Goal: Transaction & Acquisition: Purchase product/service

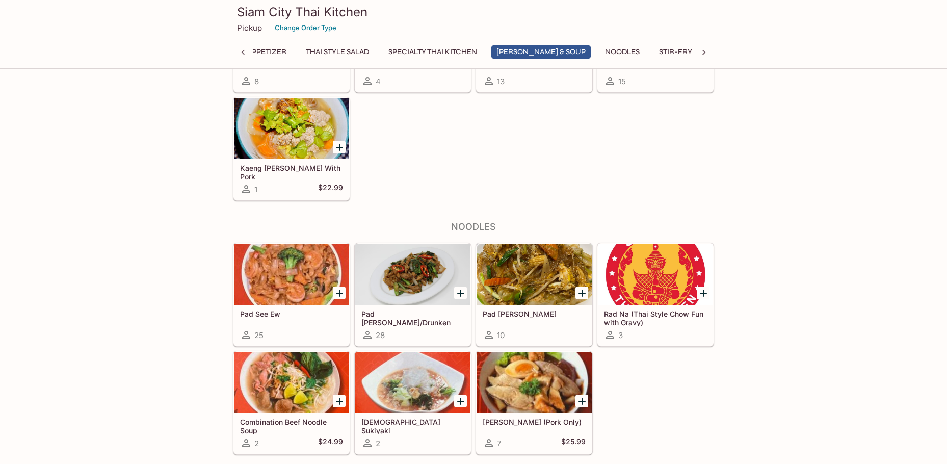
scroll to position [985, 0]
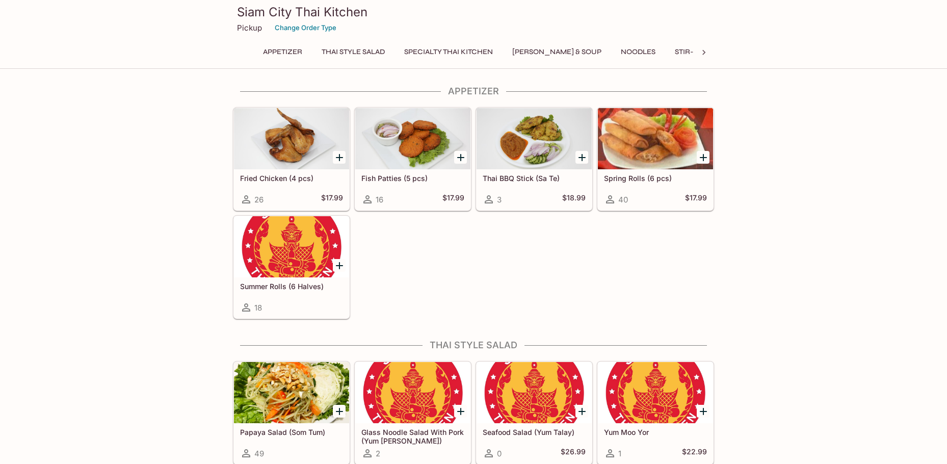
click at [702, 154] on icon "Add Spring Rolls (6 pcs)" at bounding box center [703, 157] width 12 height 12
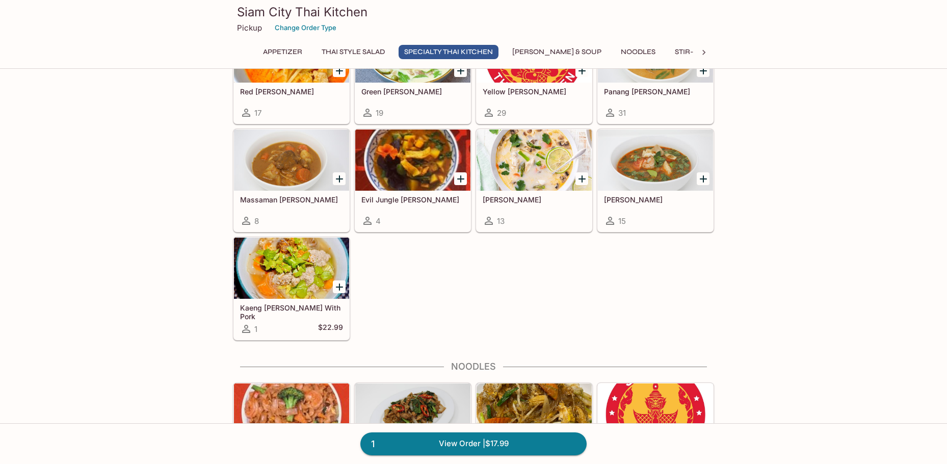
scroll to position [883, 0]
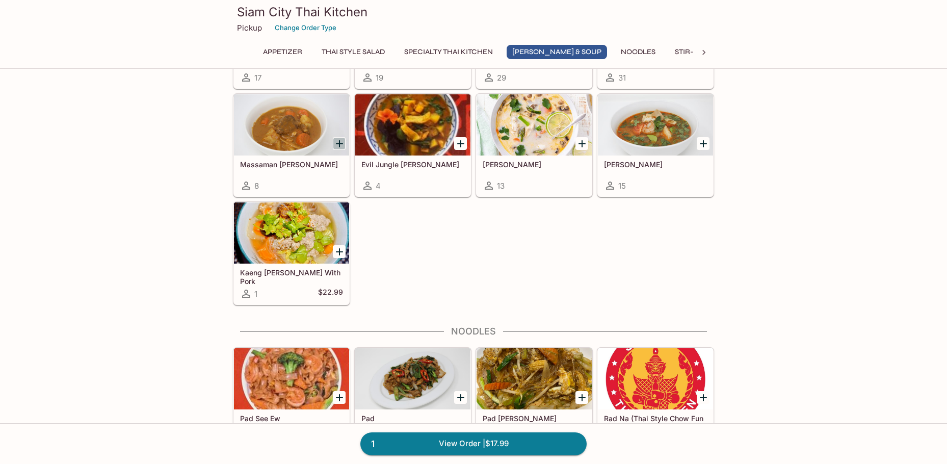
click at [342, 143] on icon "Add Massaman Curry" at bounding box center [339, 143] width 7 height 7
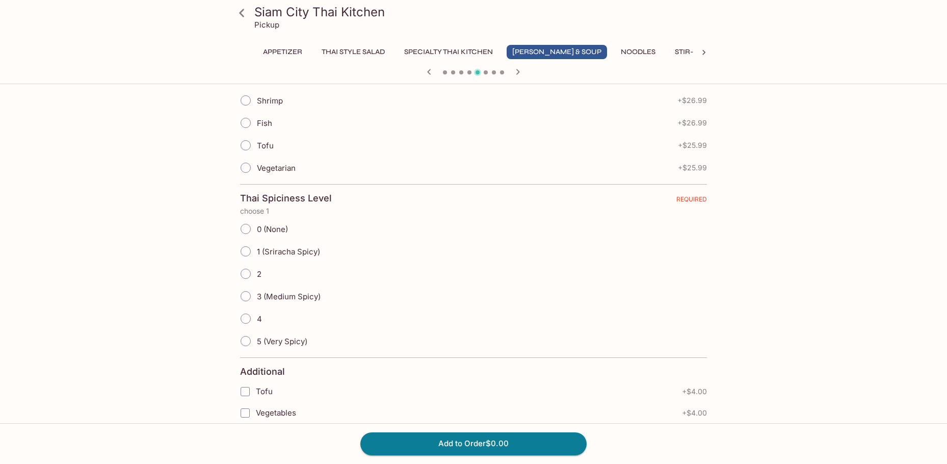
scroll to position [136, 0]
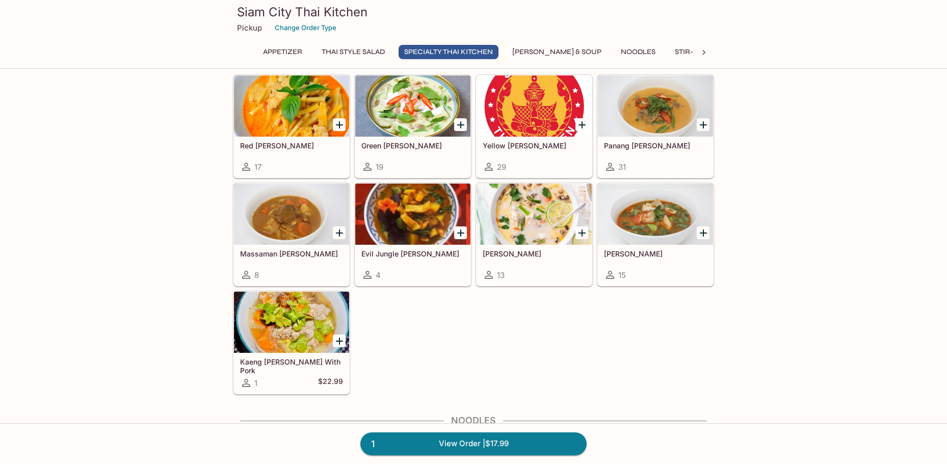
scroll to position [802, 0]
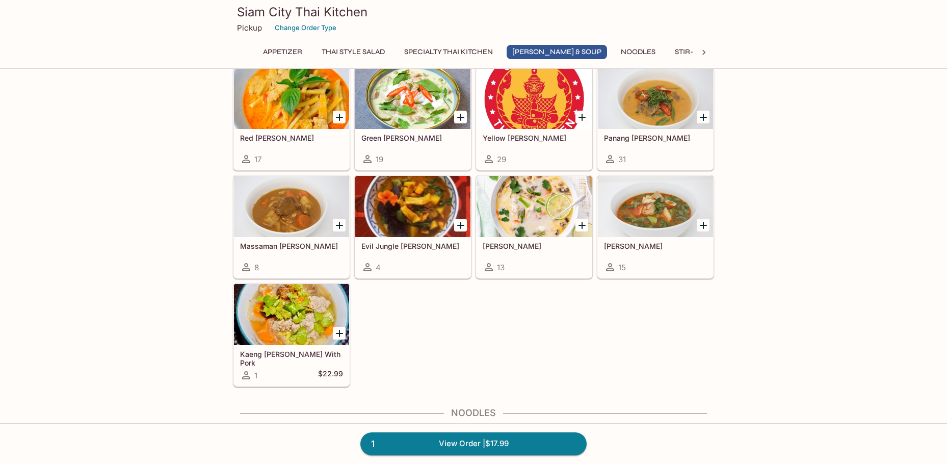
click at [336, 225] on icon "Add Massaman Curry" at bounding box center [339, 225] width 7 height 7
